Goal: Check status: Check status

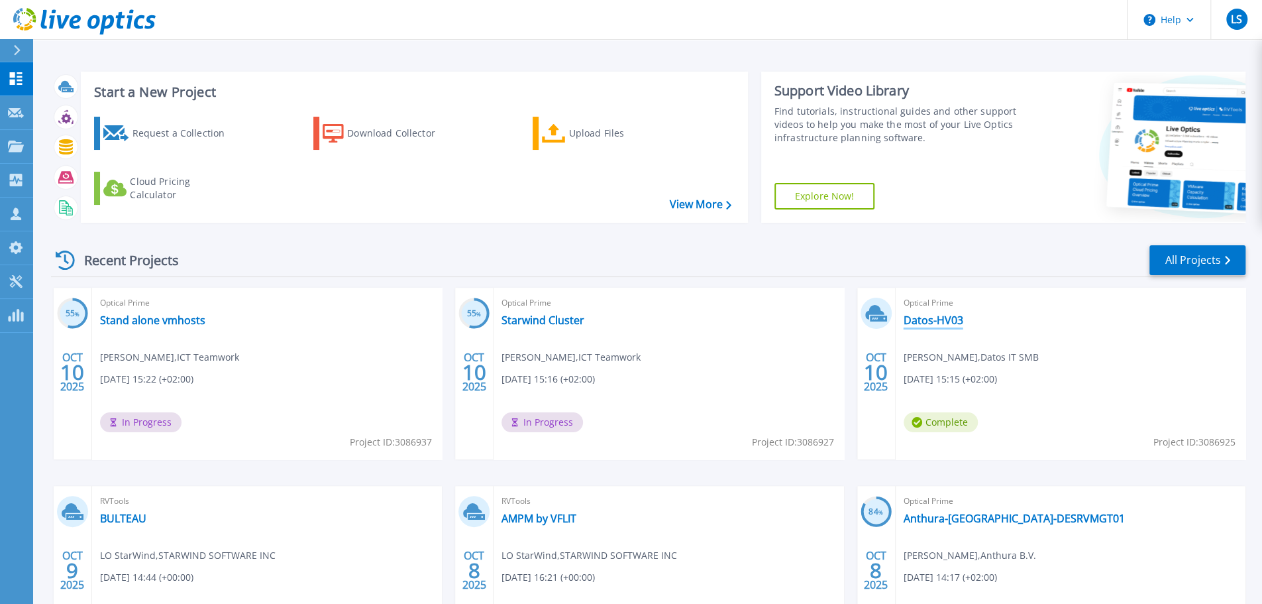
click at [945, 316] on link "Datos-HV03" at bounding box center [934, 319] width 60 height 13
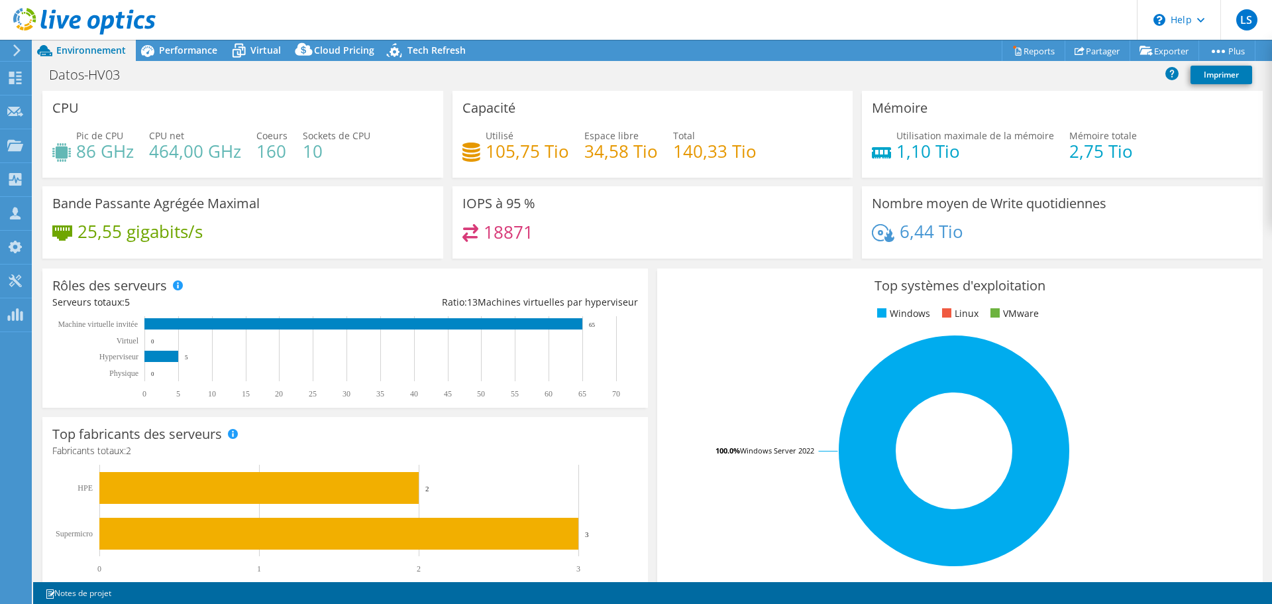
select select "USD"
